Goal: Information Seeking & Learning: Understand process/instructions

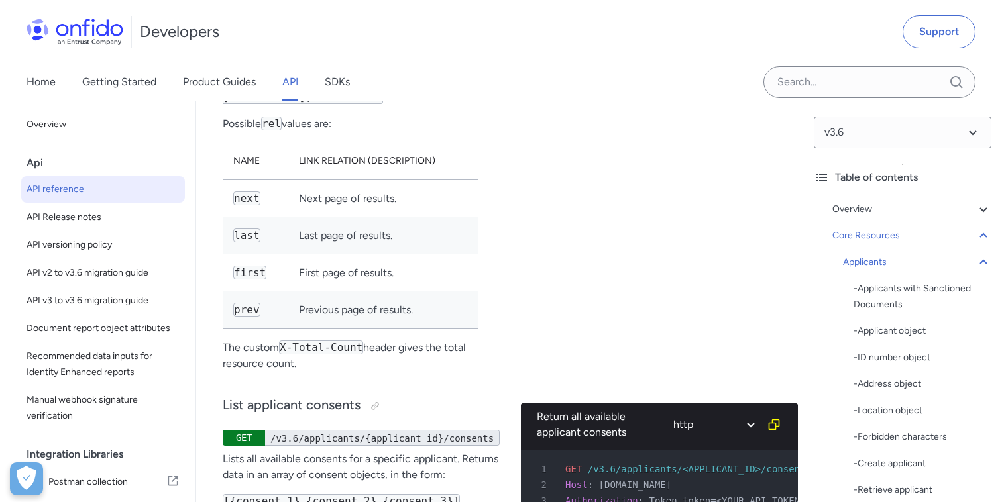
click at [979, 259] on icon at bounding box center [983, 262] width 16 height 16
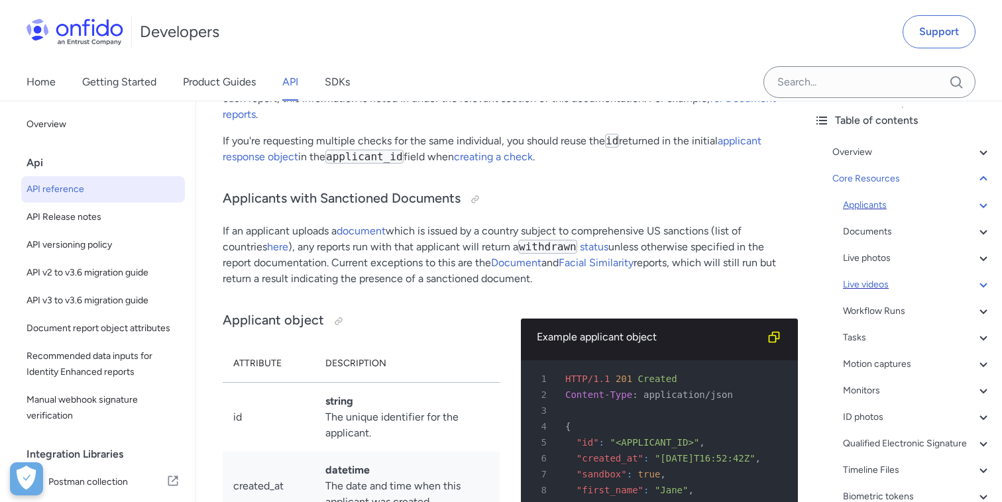
scroll to position [69, 0]
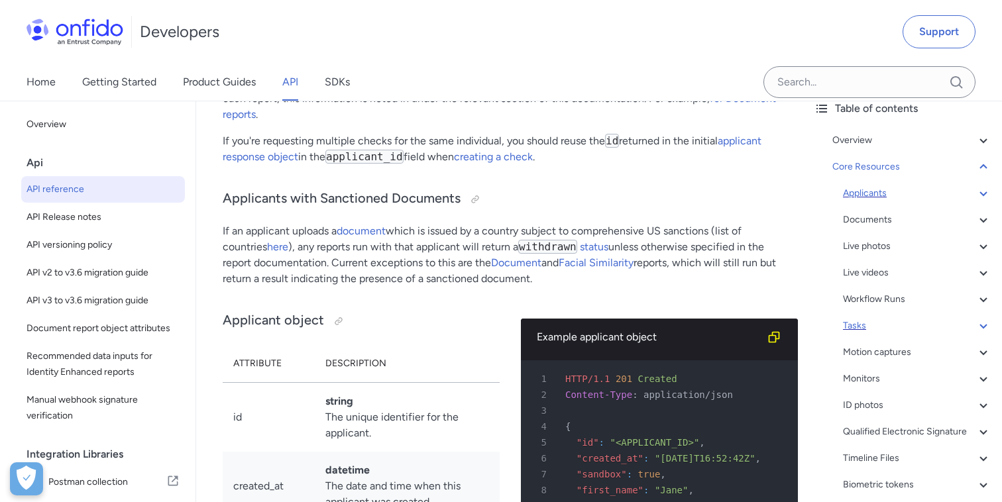
click at [860, 331] on div "Tasks" at bounding box center [917, 326] width 148 height 16
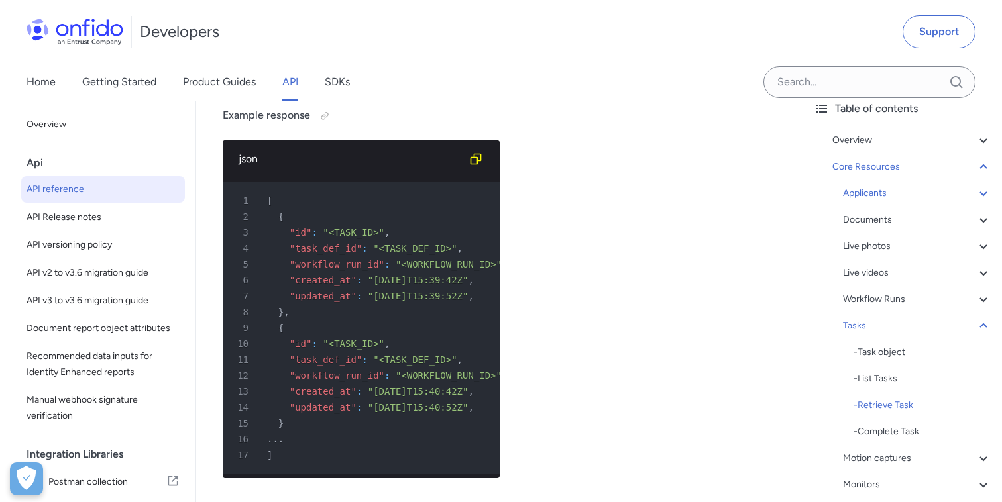
click at [898, 402] on div "- Retrieve Task" at bounding box center [922, 406] width 138 height 16
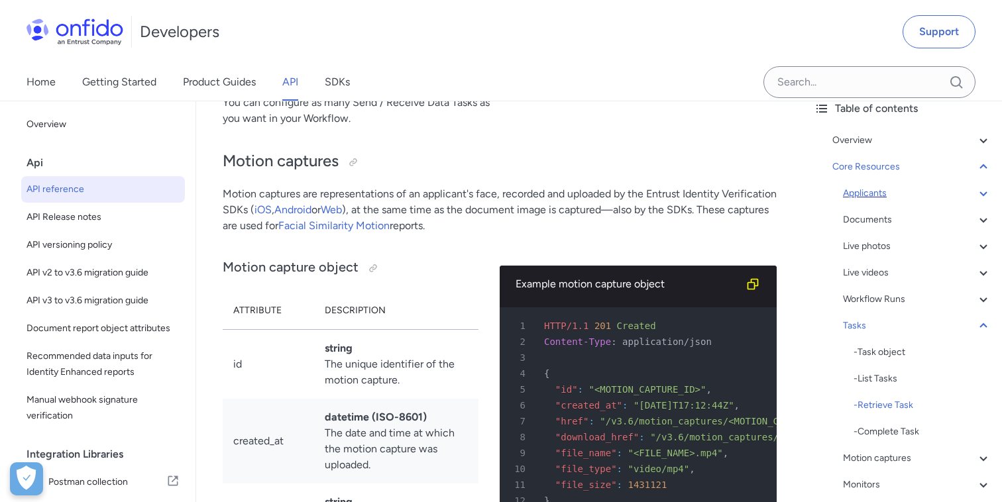
click at [885, 382] on div "- List Tasks" at bounding box center [922, 379] width 138 height 16
